Goal: Task Accomplishment & Management: Complete application form

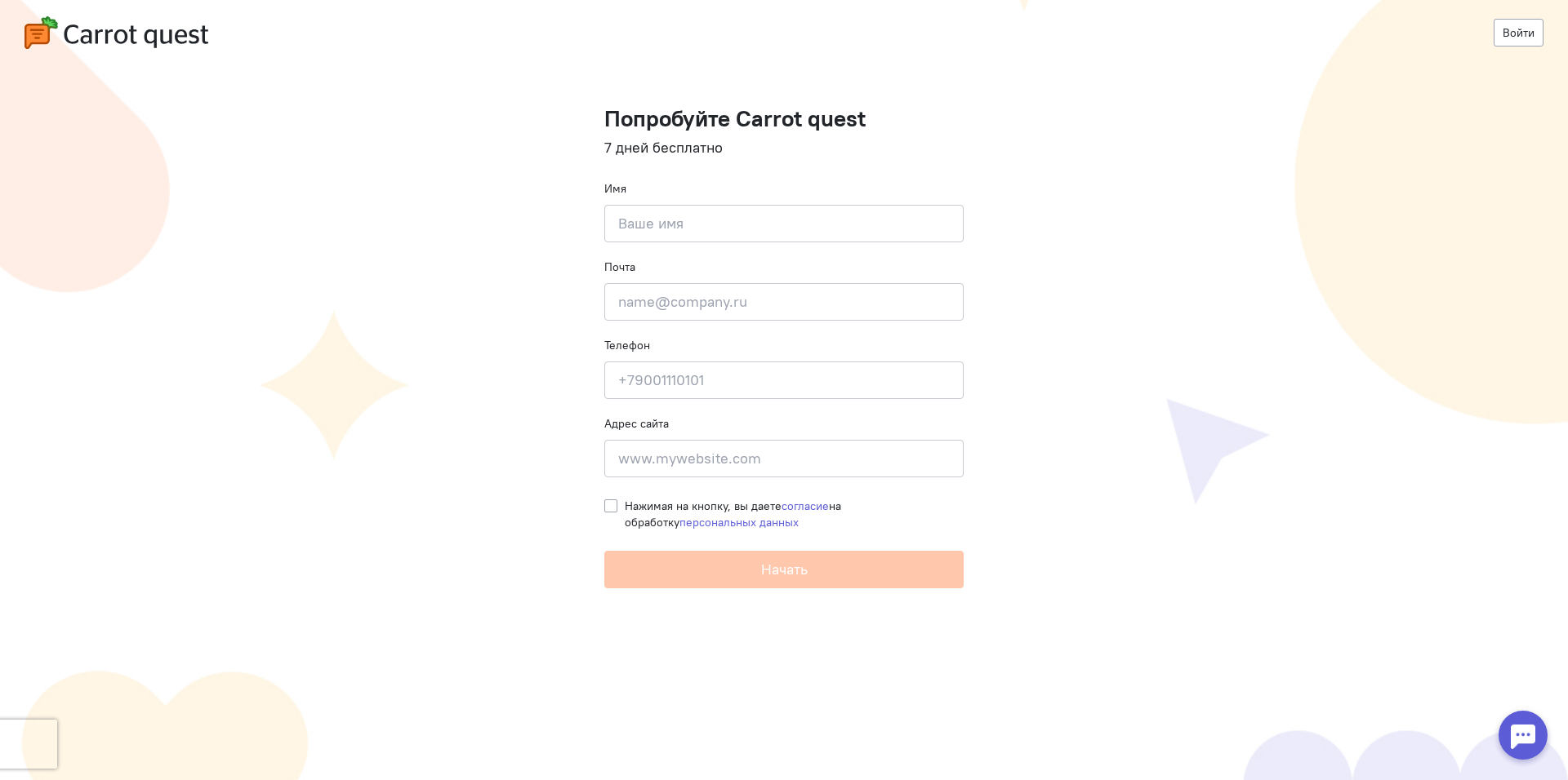
click at [175, 38] on img at bounding box center [116, 32] width 184 height 32
